Goal: Information Seeking & Learning: Learn about a topic

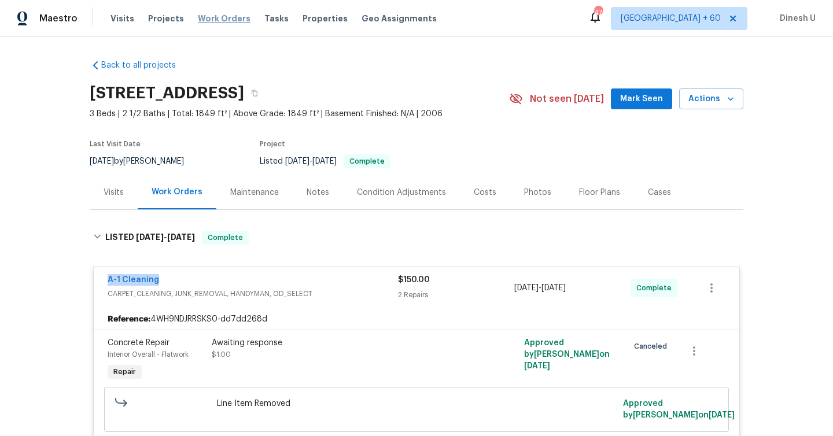
scroll to position [698, 0]
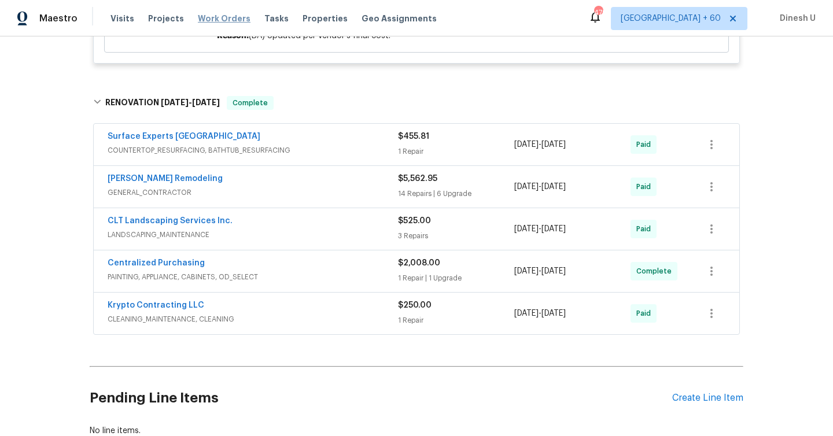
click at [228, 21] on span "Work Orders" at bounding box center [224, 19] width 53 height 12
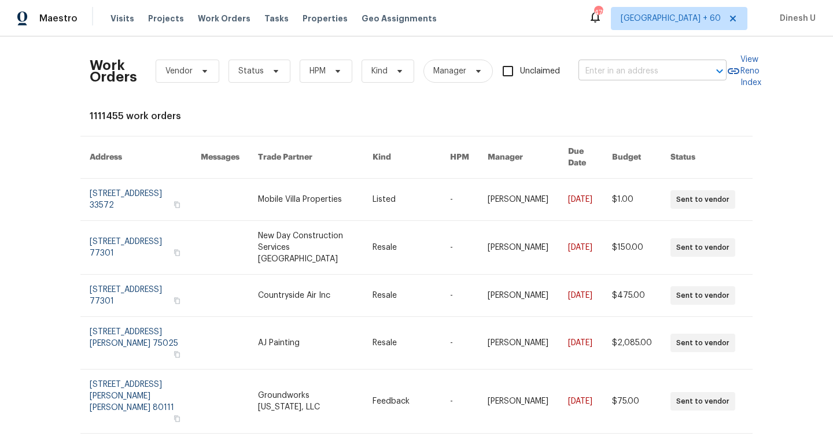
click at [624, 76] on input "text" at bounding box center [636, 71] width 116 height 18
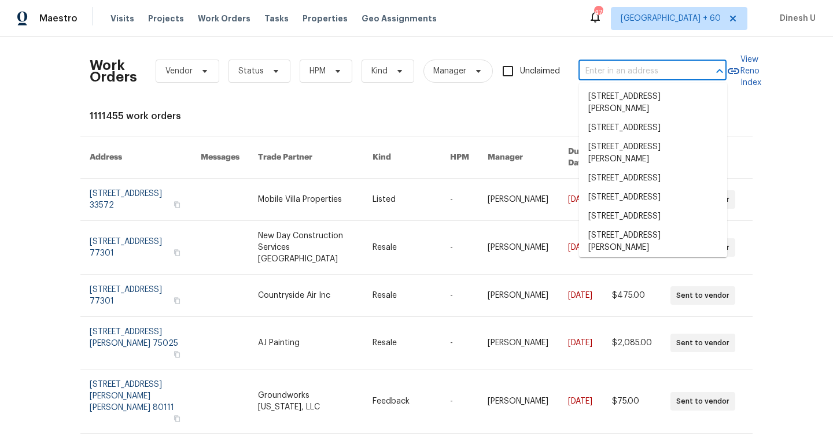
paste input "[STREET_ADDRESS][PERSON_NAME]"
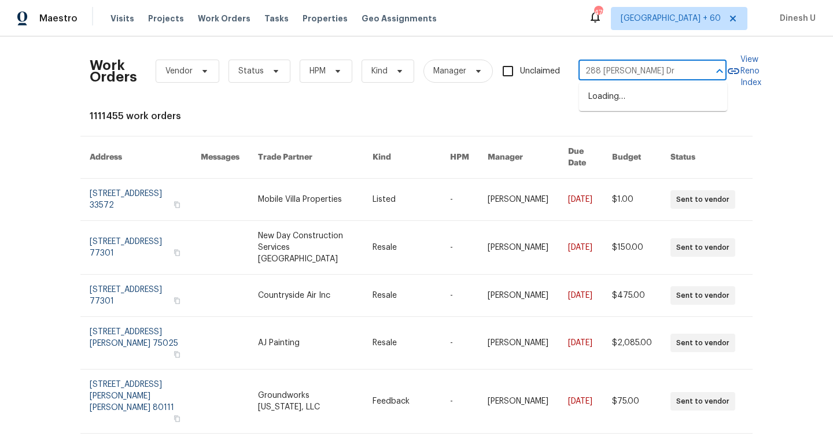
type input "288 [PERSON_NAME] Dr"
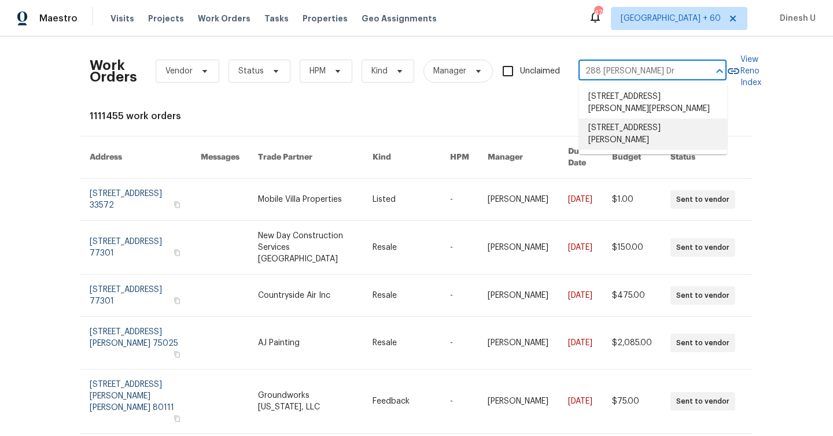
click at [609, 134] on li "[STREET_ADDRESS][PERSON_NAME]" at bounding box center [653, 134] width 148 height 31
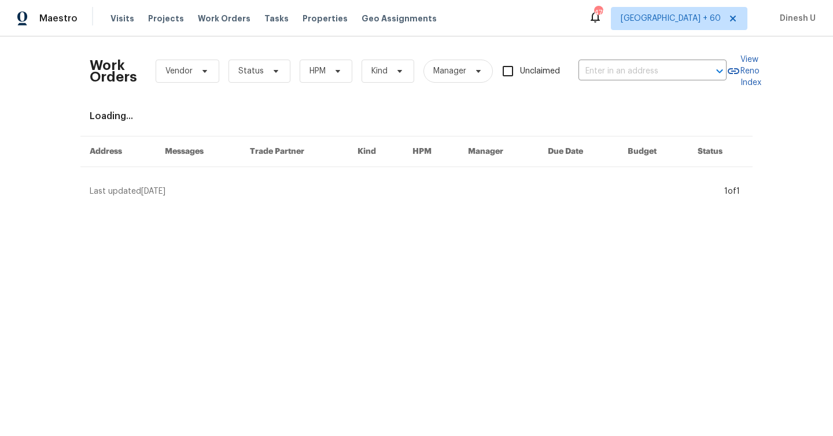
type input "[STREET_ADDRESS][PERSON_NAME]"
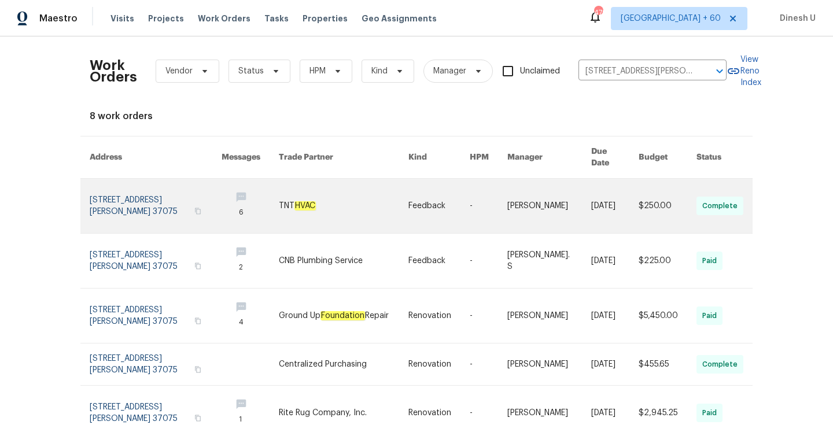
click at [124, 194] on link at bounding box center [156, 206] width 132 height 54
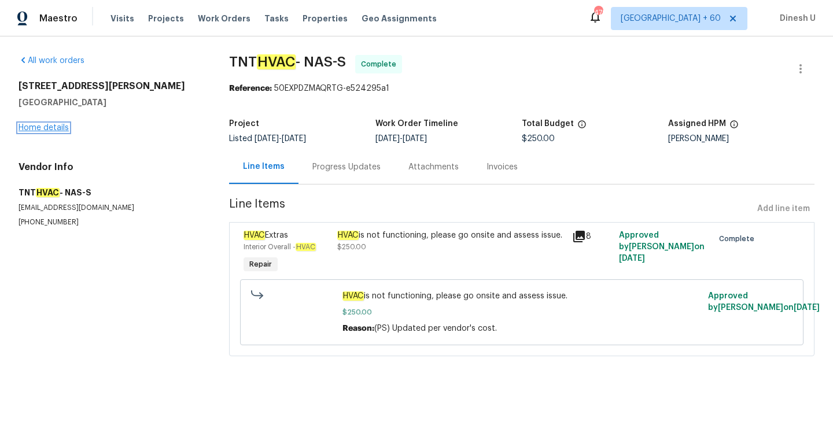
click at [43, 131] on link "Home details" at bounding box center [44, 128] width 50 height 8
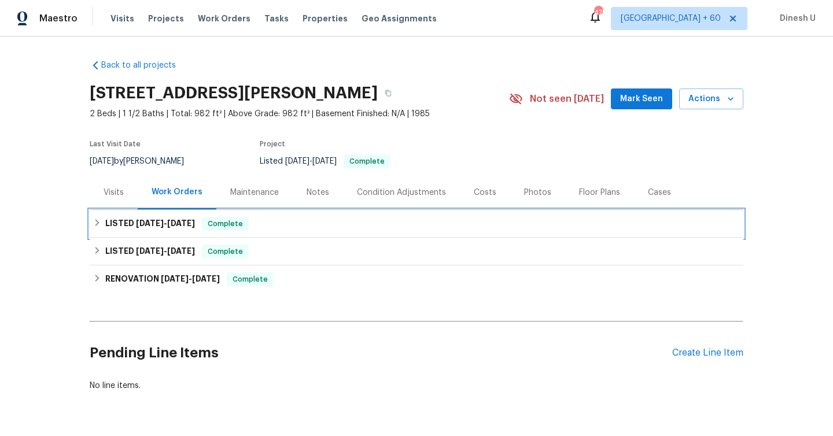
click at [167, 220] on span "[DATE] - [DATE]" at bounding box center [165, 223] width 59 height 8
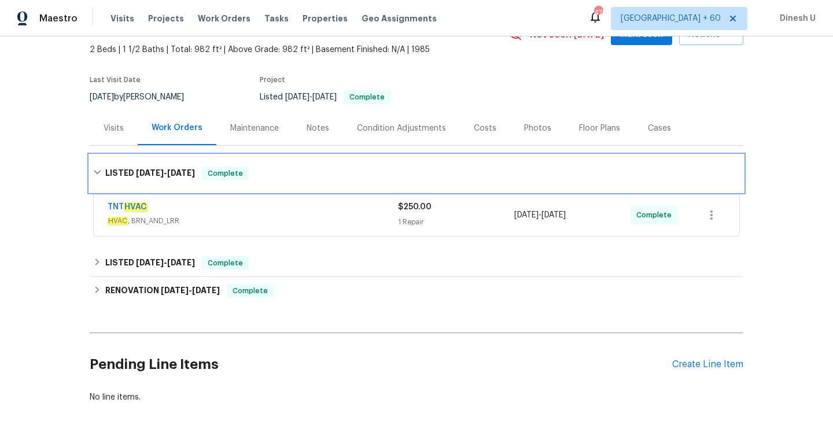
scroll to position [83, 0]
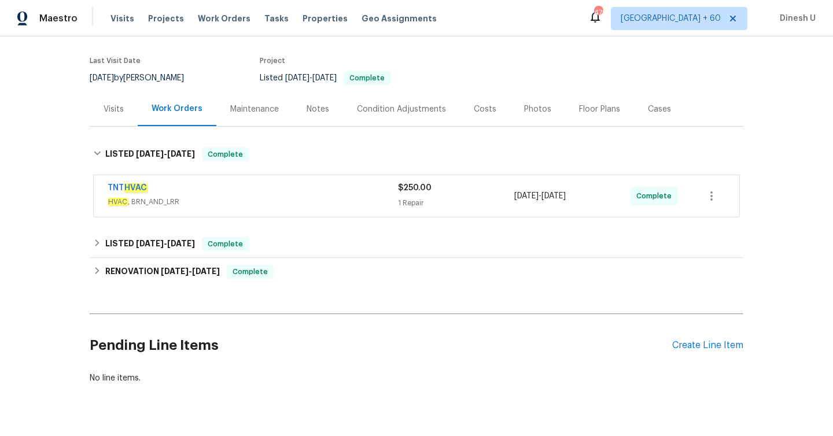
click at [419, 195] on div "$250.00 1 Repair" at bounding box center [456, 196] width 116 height 28
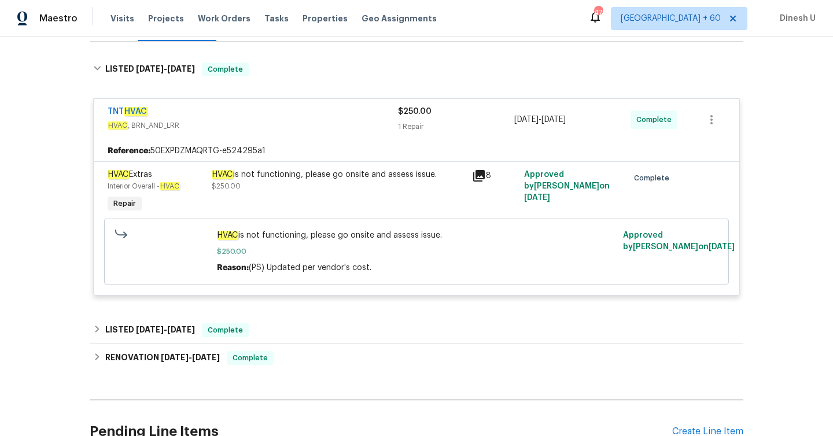
scroll to position [169, 0]
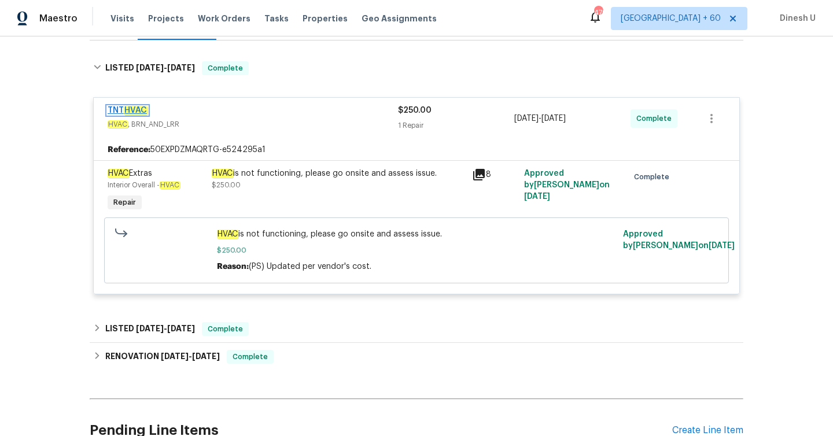
click at [136, 108] on em "HVAC" at bounding box center [136, 110] width 24 height 9
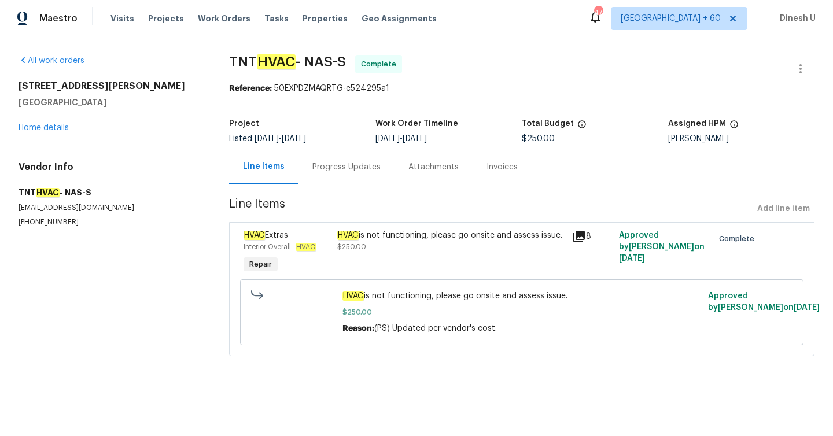
click at [332, 168] on div "Progress Updates" at bounding box center [346, 167] width 68 height 12
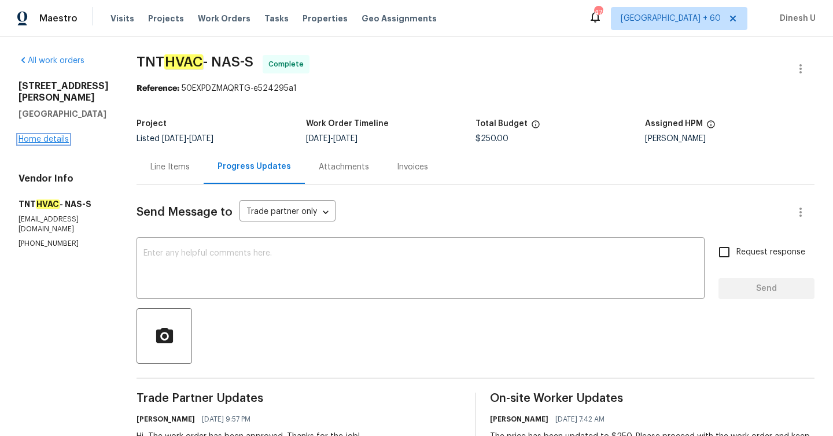
click at [30, 143] on link "Home details" at bounding box center [44, 139] width 50 height 8
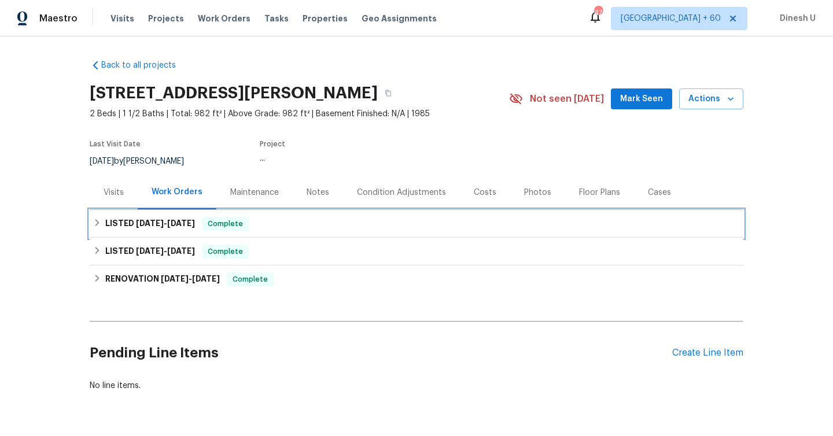
click at [151, 221] on span "[DATE]" at bounding box center [150, 223] width 28 height 8
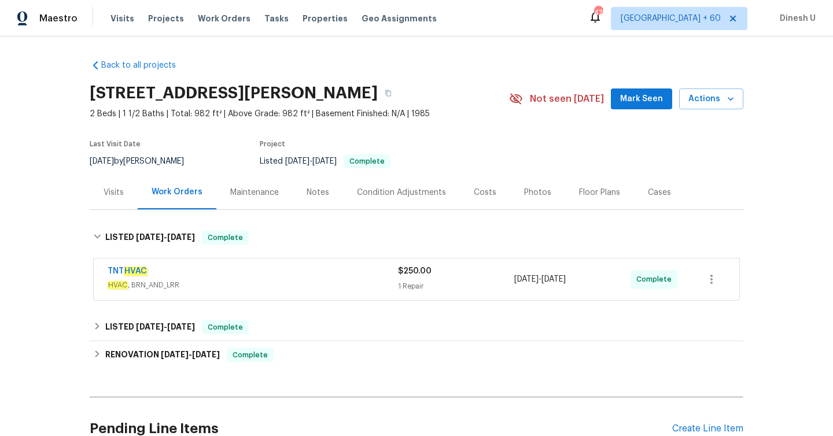
click at [420, 280] on div "1 Repair" at bounding box center [456, 286] width 116 height 12
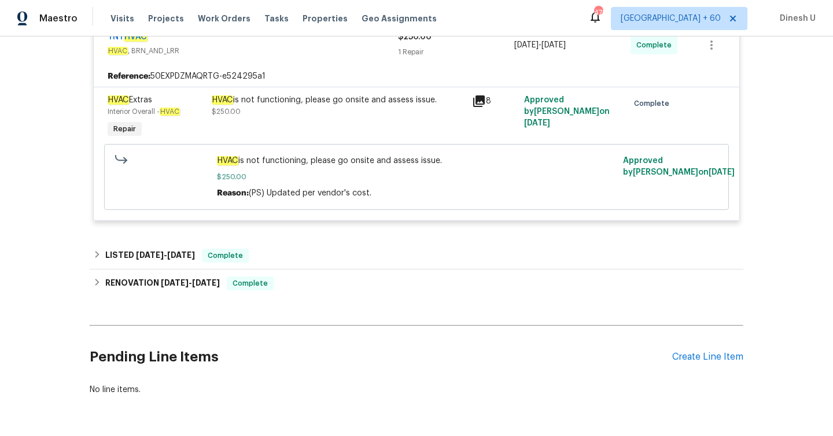
scroll to position [282, 0]
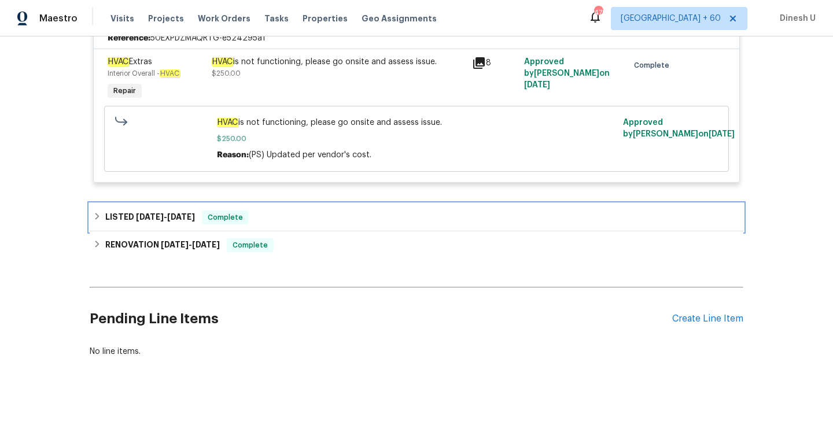
click at [195, 212] on h6 "LISTED [DATE] - [DATE]" at bounding box center [150, 217] width 90 height 14
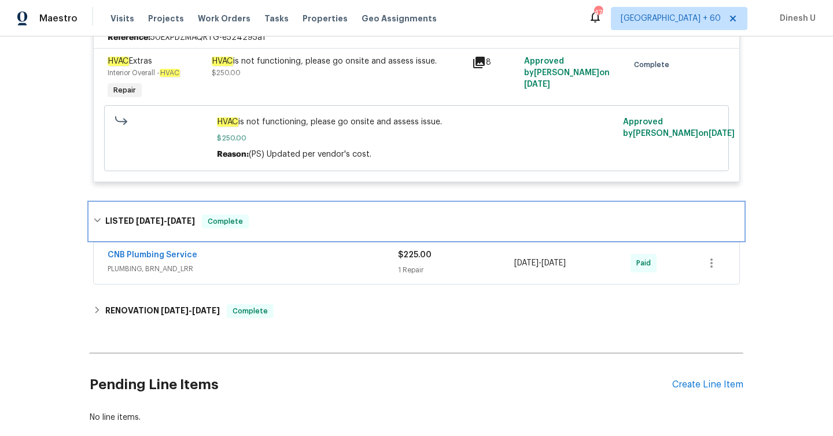
scroll to position [323, 0]
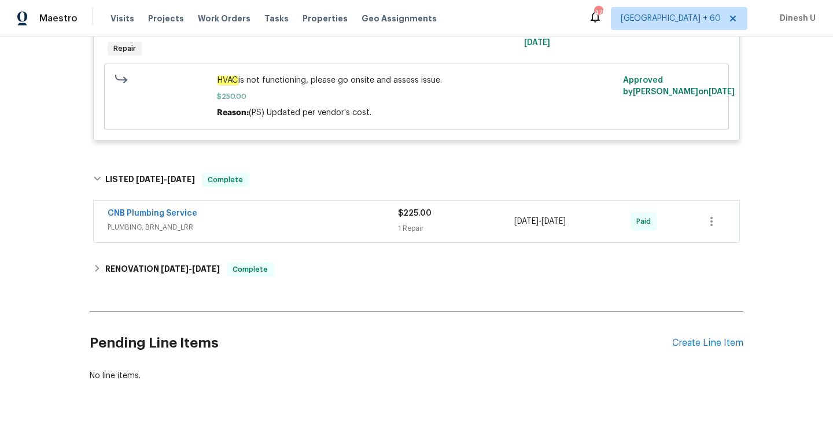
click at [408, 226] on div "1 Repair" at bounding box center [456, 229] width 116 height 12
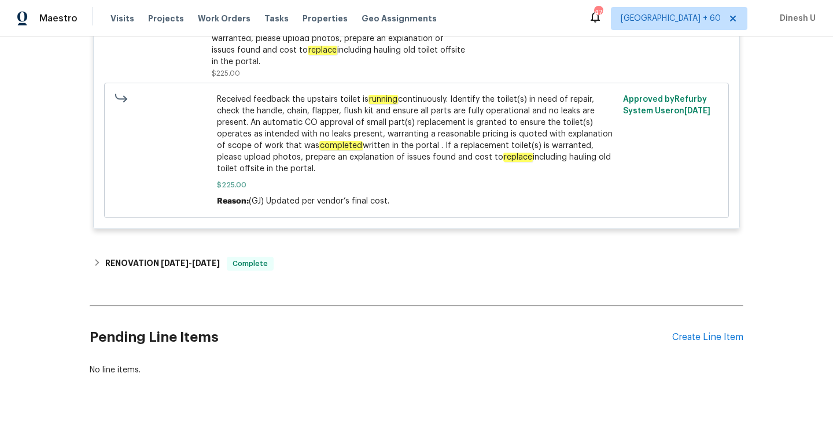
scroll to position [670, 0]
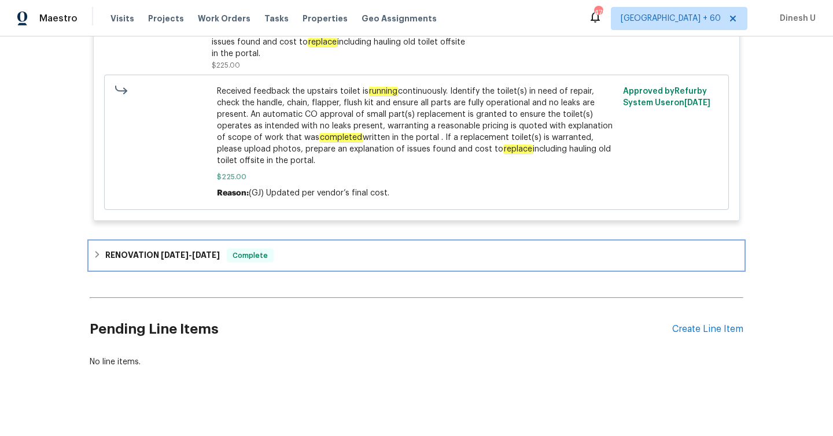
click at [186, 251] on span "[DATE]" at bounding box center [175, 255] width 28 height 8
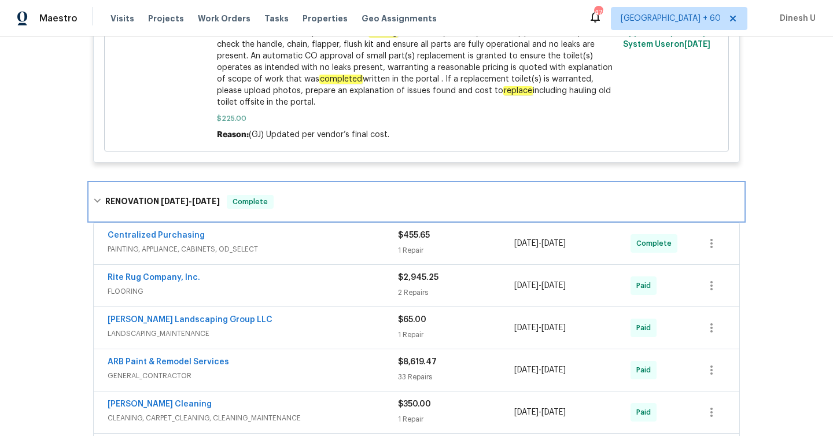
scroll to position [726, 0]
